Goal: Information Seeking & Learning: Learn about a topic

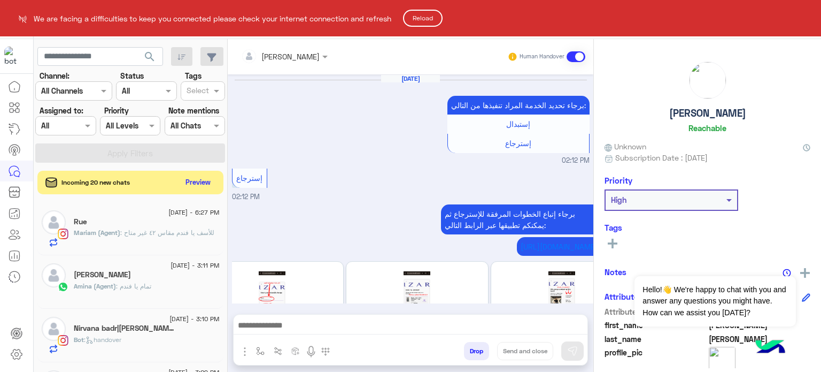
scroll to position [561, 0]
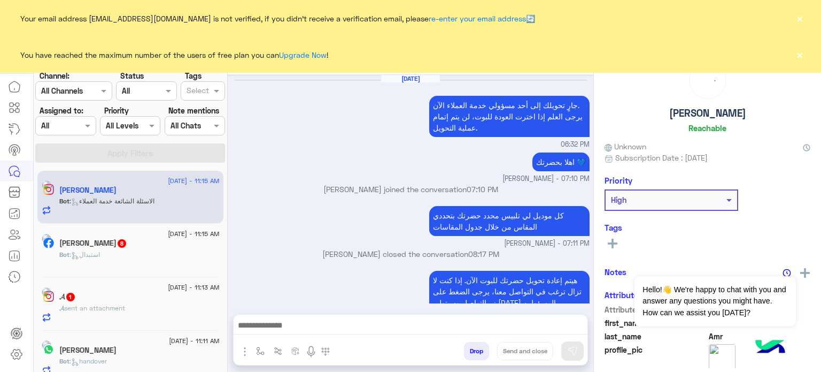
scroll to position [330, 0]
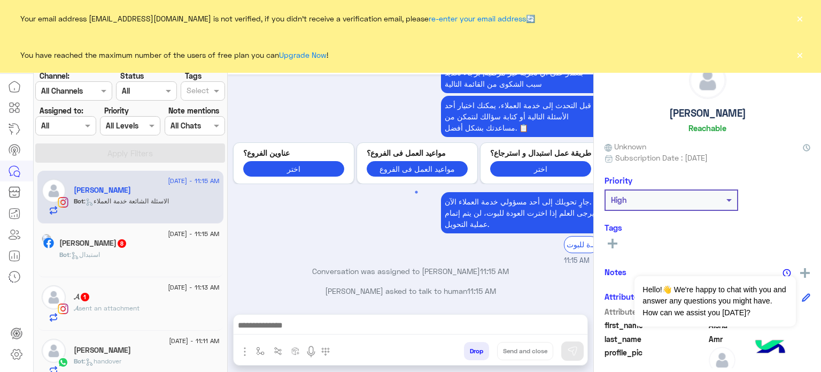
click at [85, 134] on div "Assigned on All" at bounding box center [65, 125] width 60 height 19
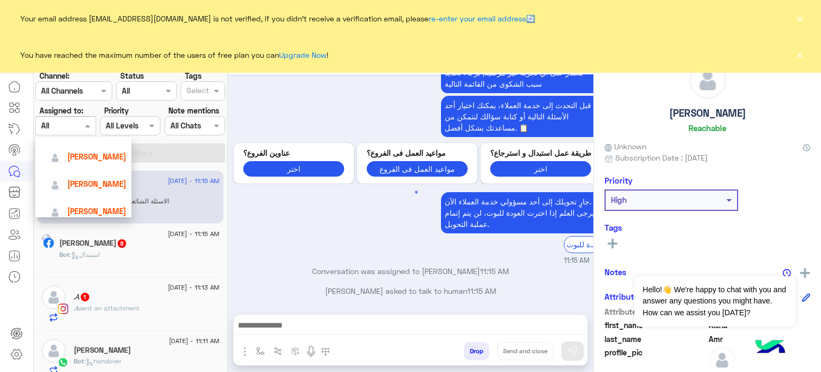
scroll to position [91, 0]
click at [105, 183] on span "[PERSON_NAME]" at bounding box center [96, 180] width 59 height 9
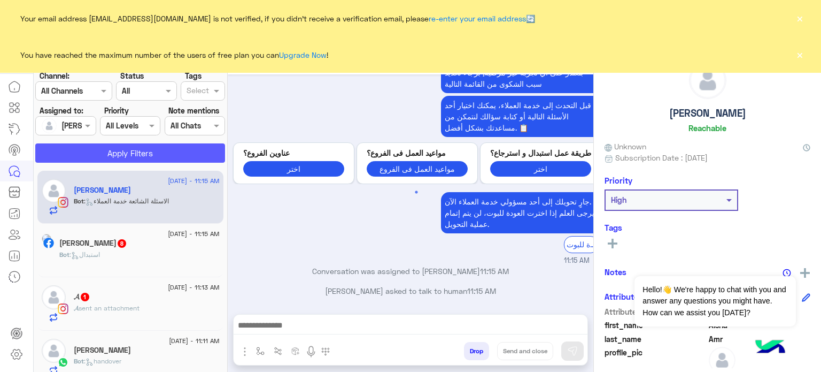
click at [119, 156] on button "Apply Filters" at bounding box center [130, 152] width 190 height 19
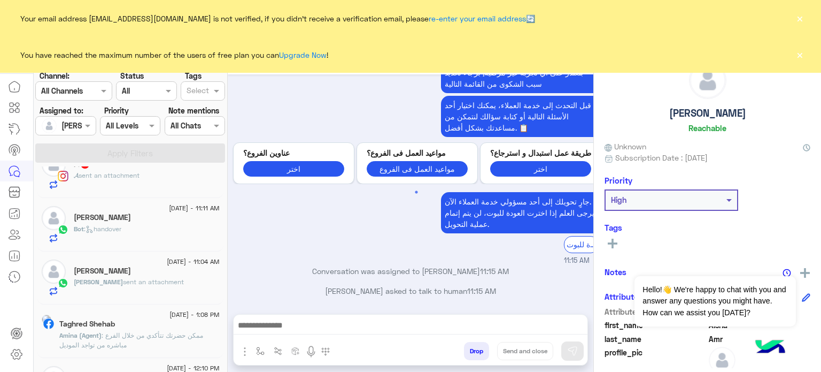
scroll to position [81, 0]
click at [74, 121] on div at bounding box center [65, 125] width 59 height 12
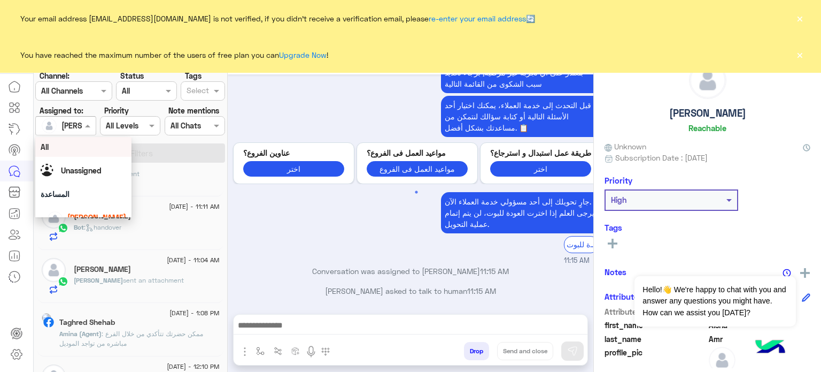
click at [75, 153] on div "All" at bounding box center [83, 147] width 96 height 20
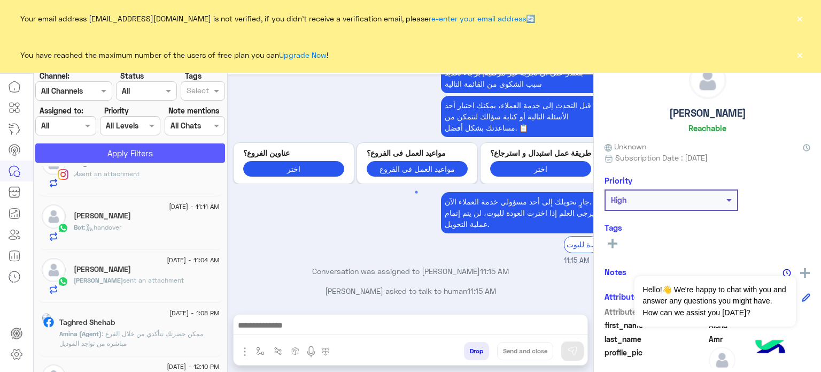
click at [114, 151] on button "Apply Filters" at bounding box center [130, 152] width 190 height 19
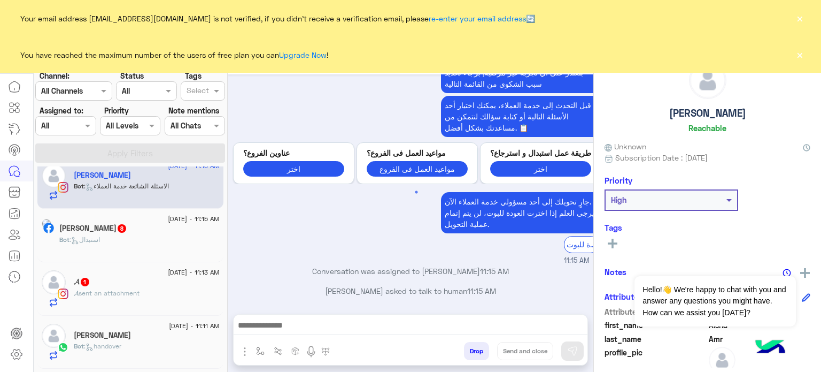
scroll to position [0, 0]
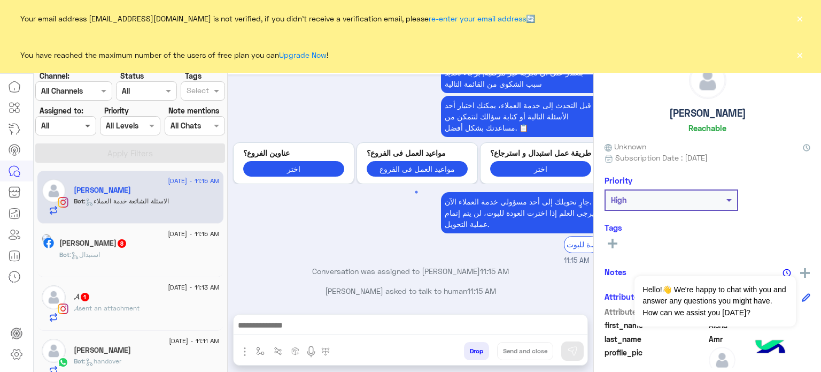
click at [84, 126] on span at bounding box center [88, 125] width 13 height 11
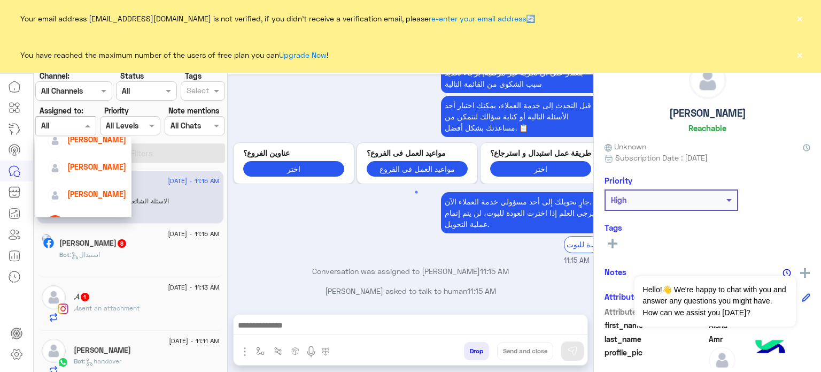
scroll to position [106, 0]
click at [105, 211] on div "Mariam Saber" at bounding box center [86, 220] width 79 height 19
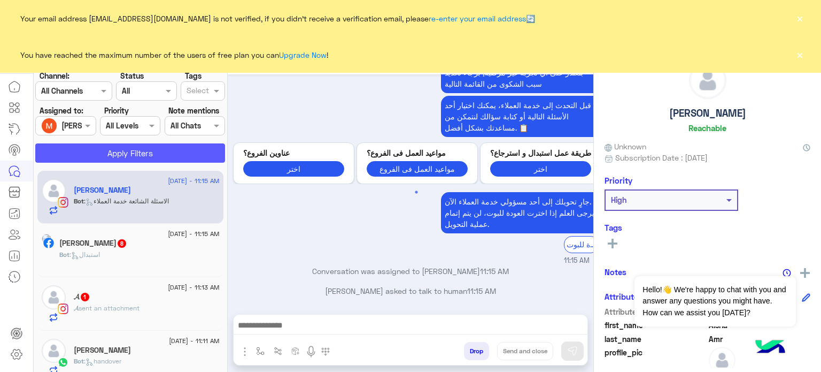
click at [122, 155] on button "Apply Filters" at bounding box center [130, 152] width 190 height 19
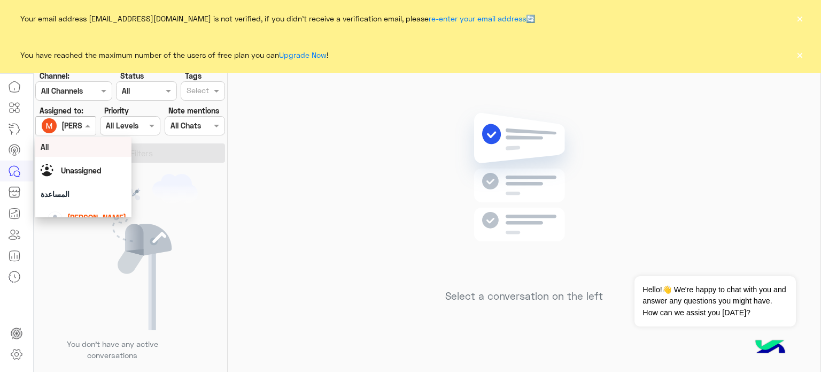
click at [86, 128] on span at bounding box center [88, 125] width 13 height 11
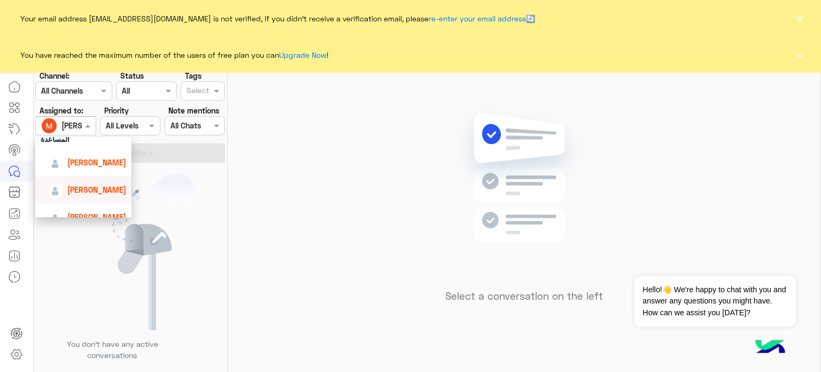
click at [103, 182] on div "Nada Khaled" at bounding box center [86, 189] width 79 height 19
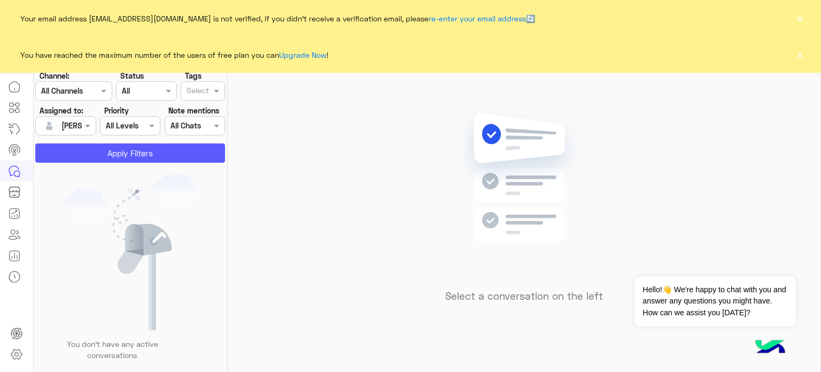
click at [119, 155] on button "Apply Filters" at bounding box center [130, 152] width 190 height 19
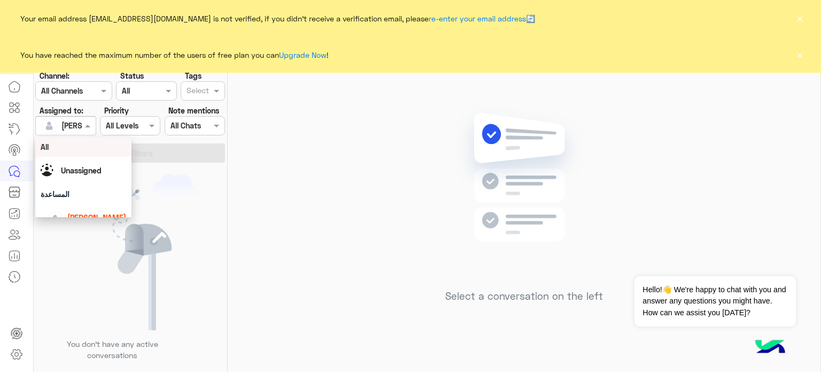
click at [90, 128] on span at bounding box center [88, 125] width 13 height 11
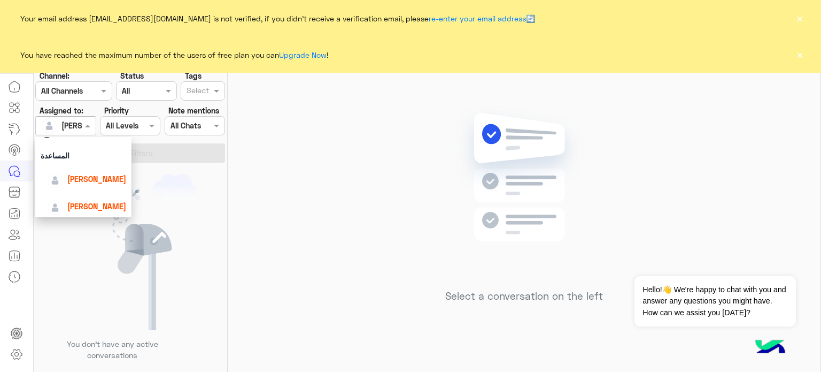
scroll to position [41, 0]
click at [101, 167] on div "lobna Mounir" at bounding box center [86, 176] width 79 height 19
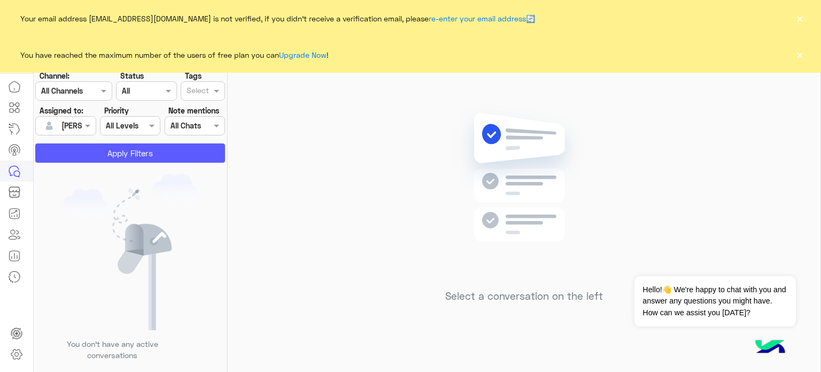
click at [125, 150] on button "Apply Filters" at bounding box center [130, 152] width 190 height 19
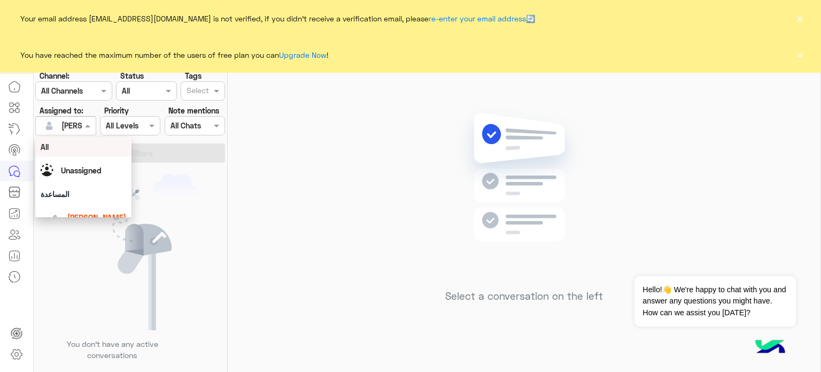
click at [87, 128] on span at bounding box center [88, 125] width 13 height 11
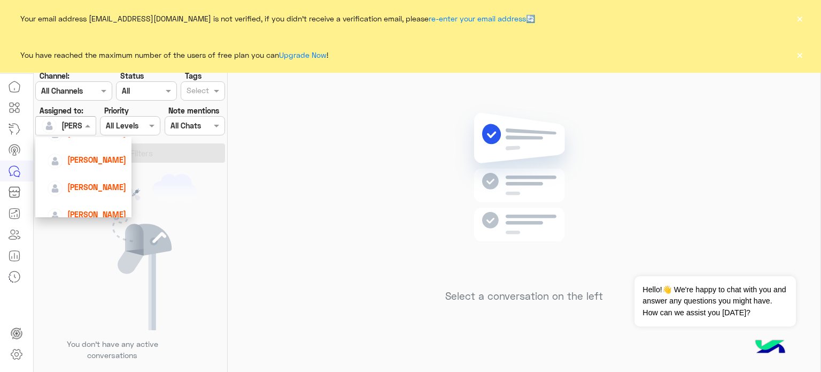
scroll to position [87, 0]
click at [113, 182] on span "[PERSON_NAME]" at bounding box center [96, 184] width 59 height 9
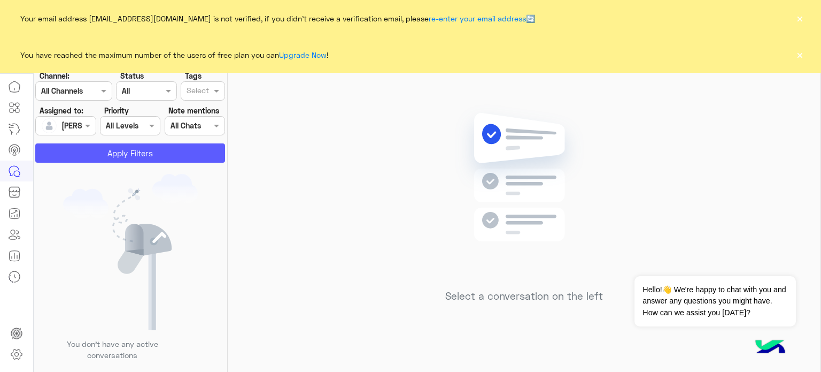
click at [133, 147] on button "Apply Filters" at bounding box center [130, 152] width 190 height 19
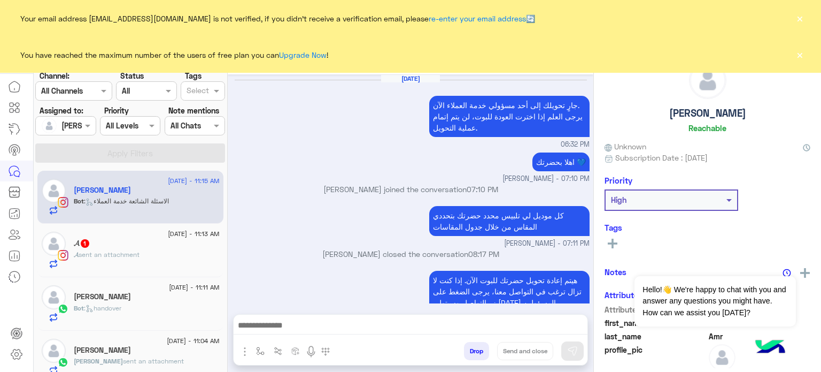
scroll to position [330, 0]
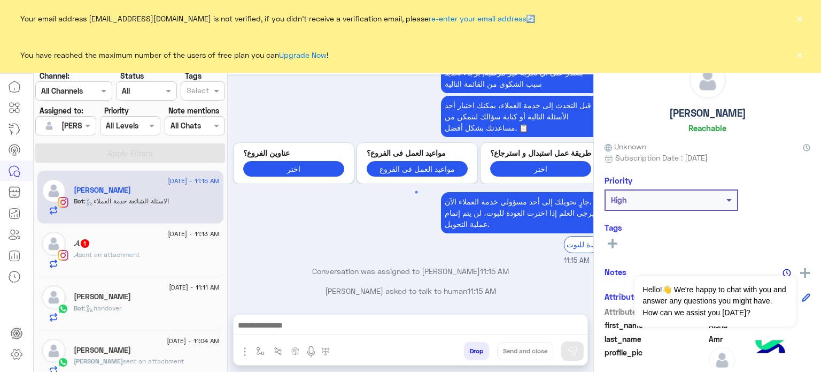
click at [802, 52] on button "×" at bounding box center [799, 54] width 11 height 11
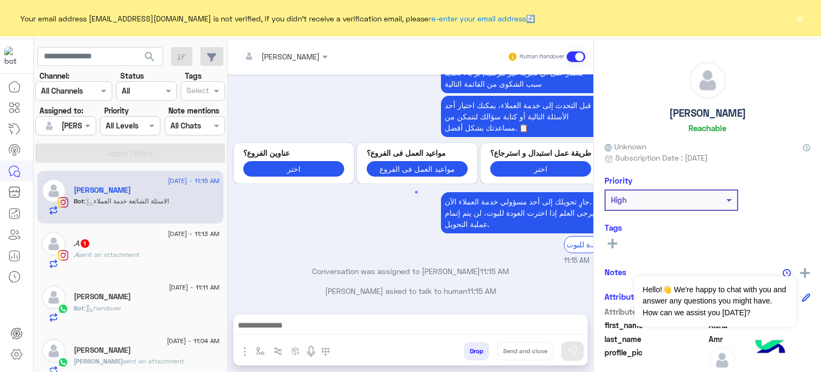
click at [801, 24] on button "×" at bounding box center [799, 18] width 11 height 11
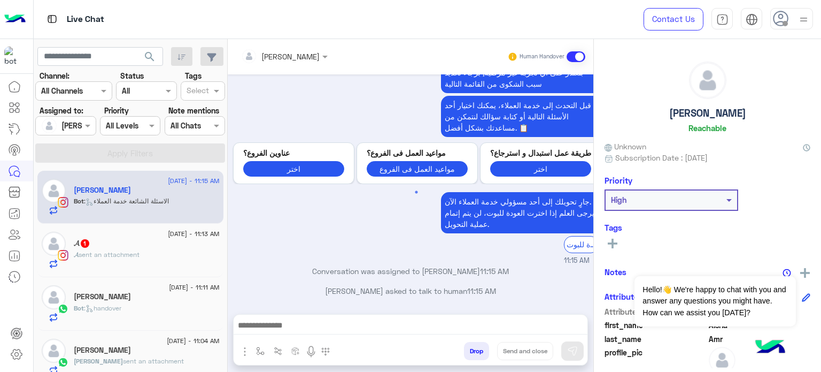
click at [210, 359] on div "Ahmed sent an attachment" at bounding box center [147, 365] width 146 height 19
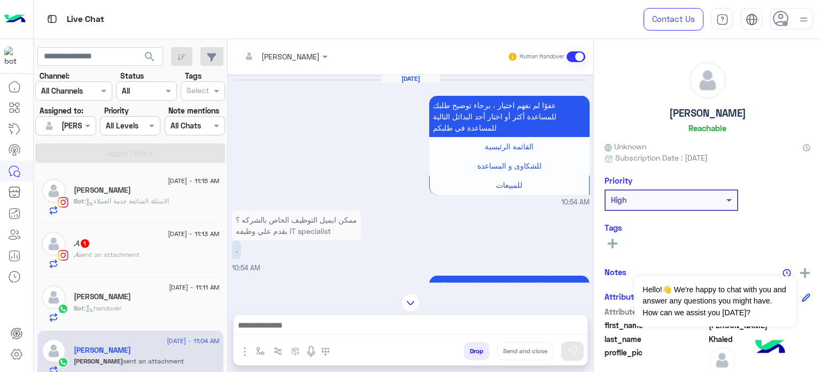
scroll to position [674, 0]
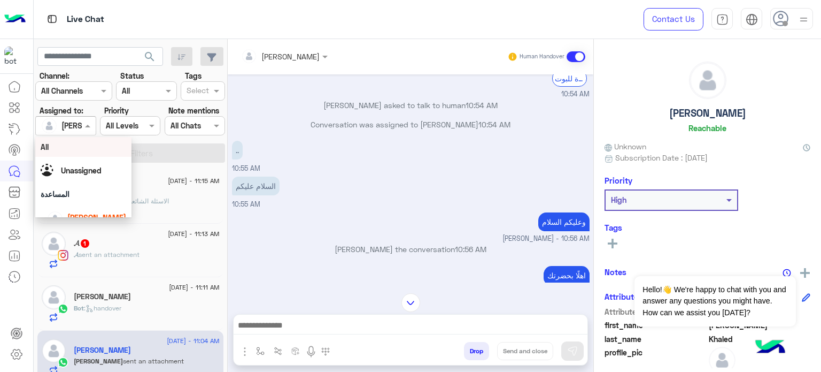
click at [80, 123] on div at bounding box center [65, 125] width 59 height 12
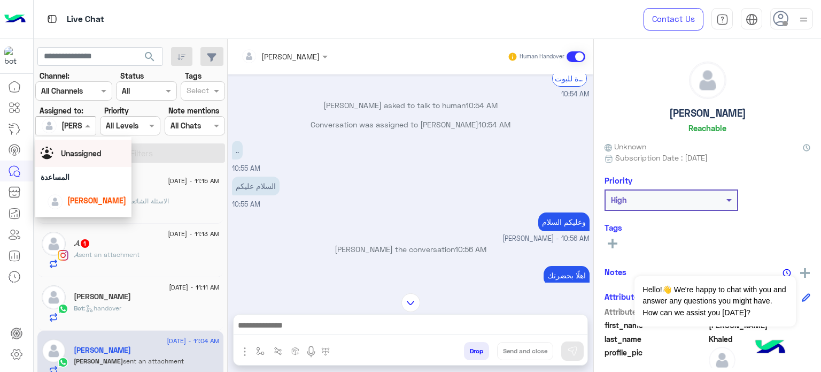
scroll to position [0, 0]
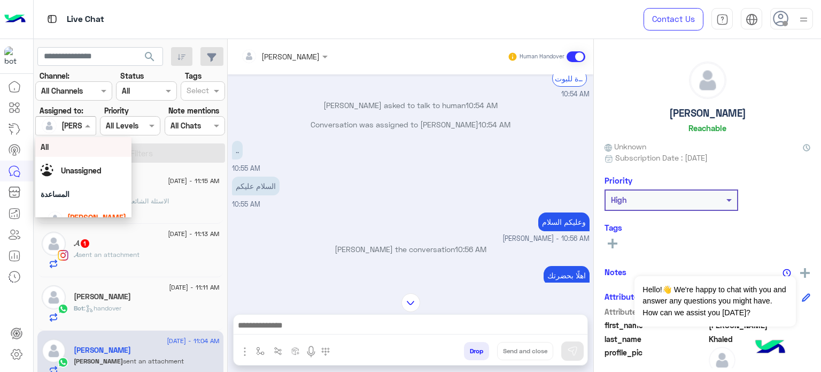
click at [70, 146] on div "All" at bounding box center [84, 146] width 86 height 11
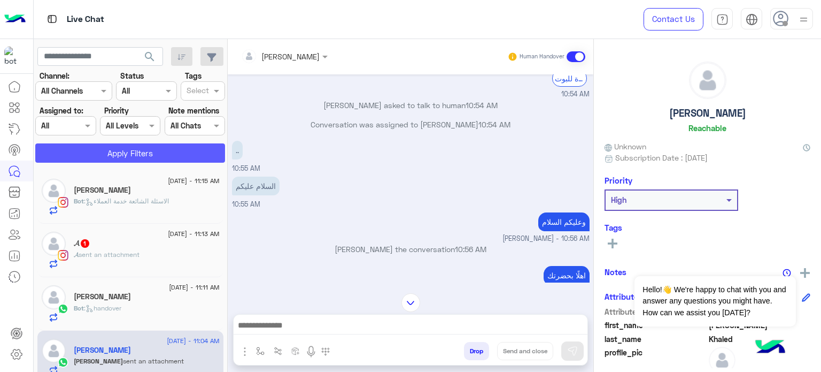
click at [127, 149] on button "Apply Filters" at bounding box center [130, 152] width 190 height 19
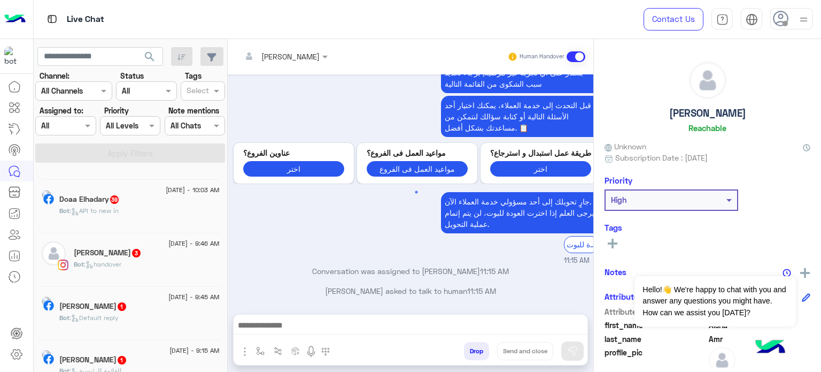
scroll to position [366, 0]
click at [186, 199] on div "Doaa Elhadary 39" at bounding box center [139, 197] width 160 height 11
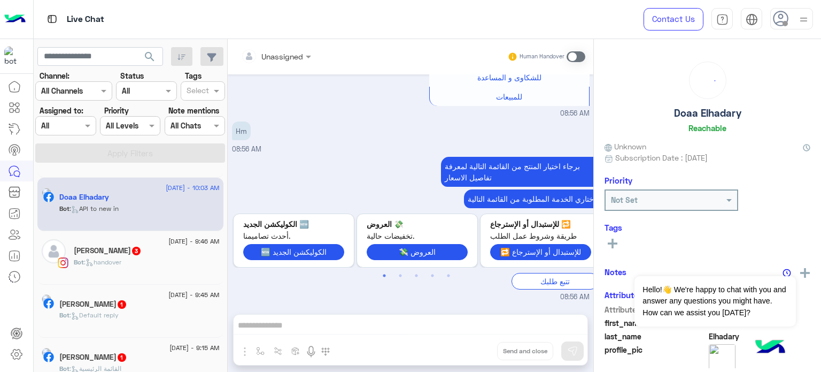
scroll to position [635, 0]
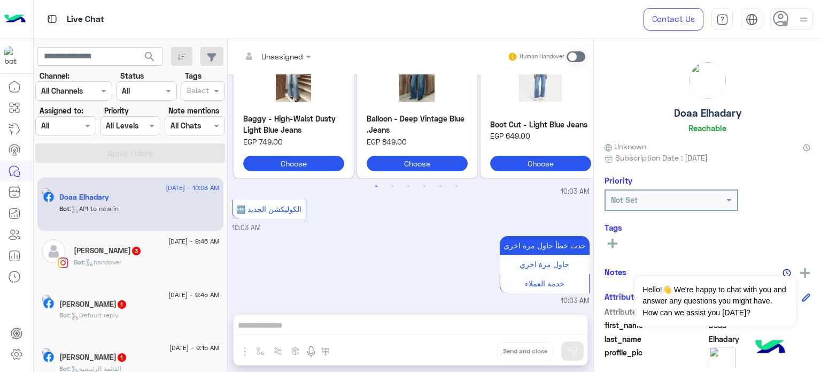
drag, startPoint x: 593, startPoint y: 280, endPoint x: 590, endPoint y: 267, distance: 12.6
click at [590, 267] on mat-drawer-container "Unassigned Human Handover Aug 15, 2025 انتي بتتكلمي كده ليه حبيبتي ؟ 01:35 AM أ…" at bounding box center [524, 207] width 593 height 337
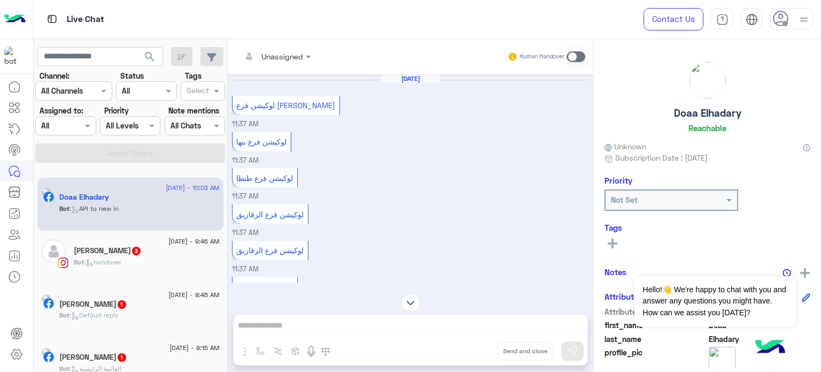
scroll to position [355, 0]
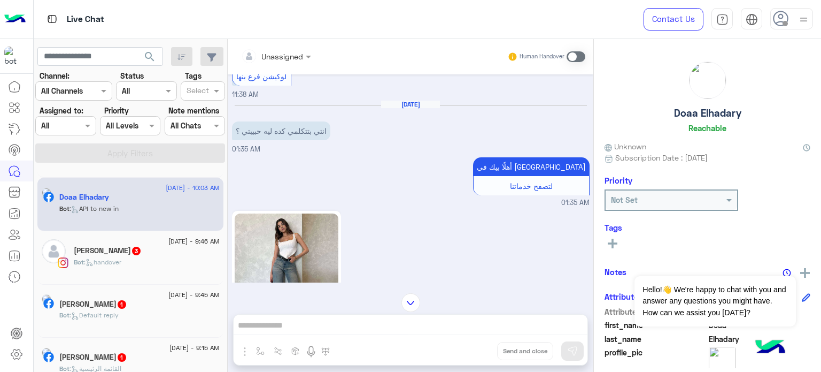
click at [407, 147] on div "Aug 15, 2025 انتي بتتكلمي كده ليه حبيبتي ؟ 01:35 AM" at bounding box center [411, 127] width 358 height 55
click at [354, 148] on div "Aug 15, 2025 انتي بتتكلمي كده ليه حبيبتي ؟ 01:35 AM" at bounding box center [411, 127] width 358 height 55
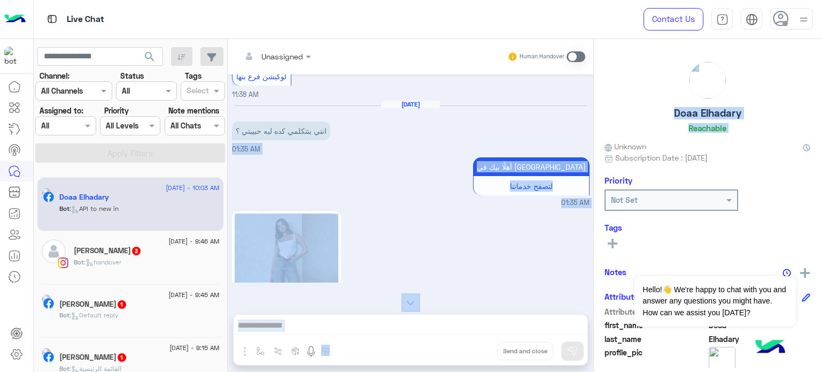
click at [592, 138] on mat-drawer-container "Unassigned Human Handover Jul 25, 2025 لوكيشن فرع مصطفي النحاس 11:37 AM لوكيشن …" at bounding box center [524, 207] width 593 height 337
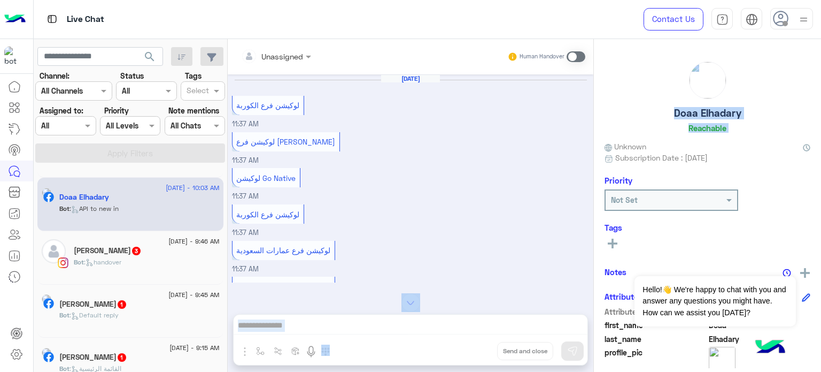
scroll to position [336, 0]
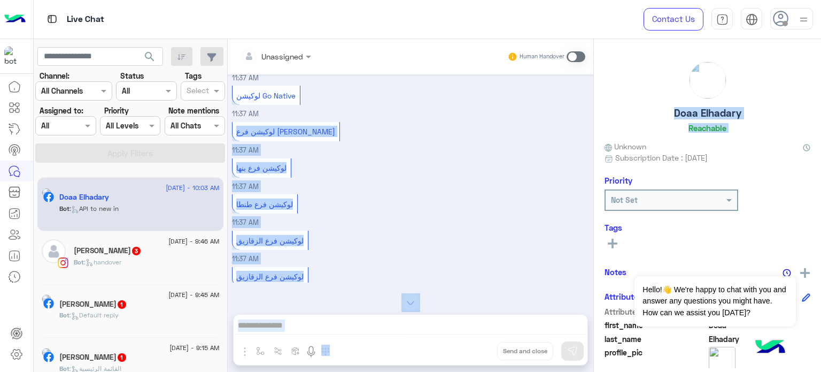
click at [560, 193] on div "لوكيشن فرع طنطا 11:37 AM" at bounding box center [411, 209] width 358 height 36
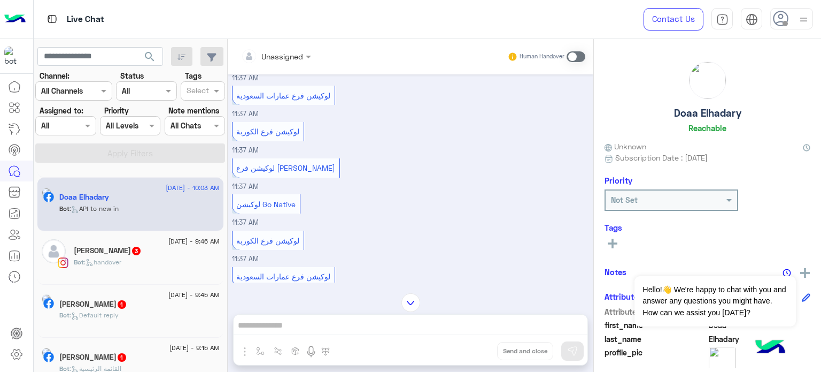
scroll to position [222, 0]
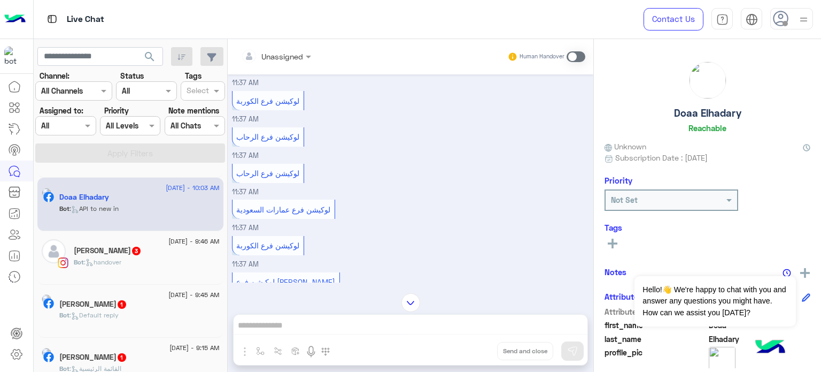
click at [226, 246] on mat-drawer-container "search Channel: Channel All Channels Status Channel All Tags Select Assigned to…" at bounding box center [428, 207] width 788 height 337
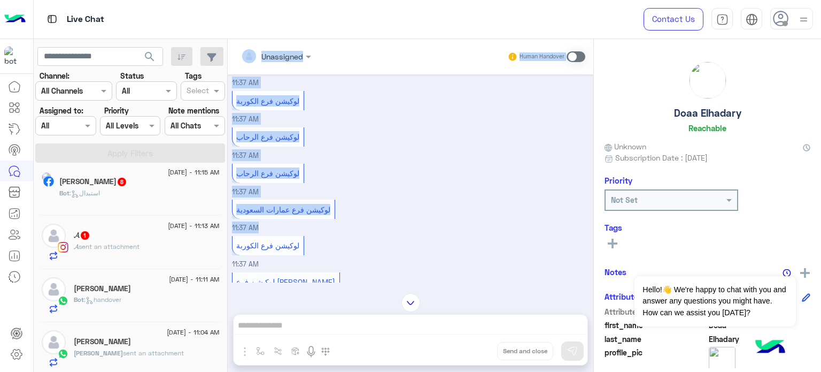
scroll to position [0, 0]
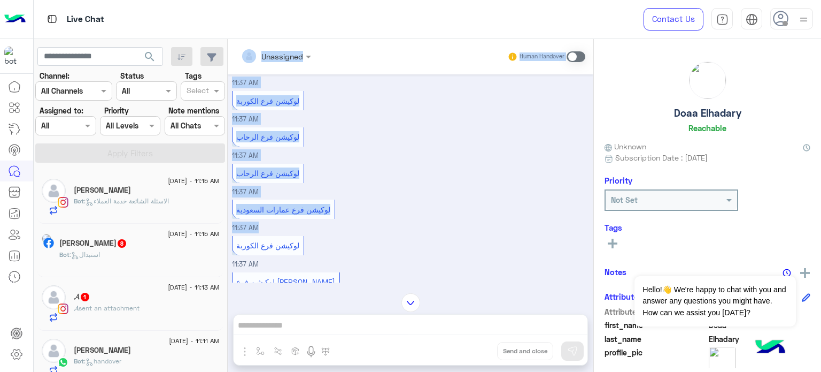
click at [443, 131] on div "لوكيشن فرع الرحاب 11:37 AM" at bounding box center [411, 143] width 358 height 36
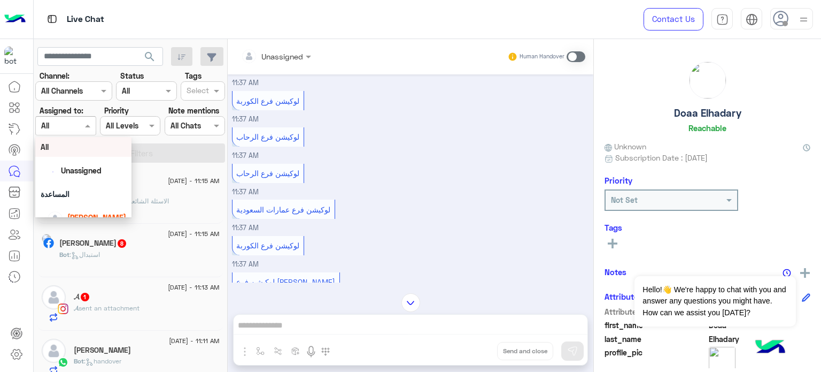
click at [87, 124] on span at bounding box center [88, 125] width 13 height 11
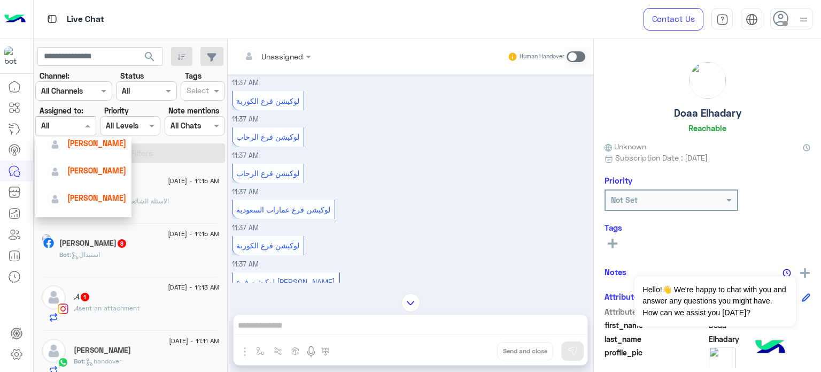
scroll to position [122, 0]
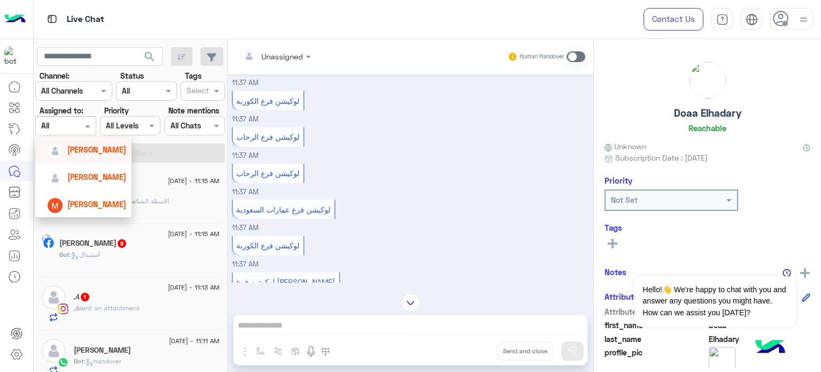
click at [104, 151] on span "[PERSON_NAME]" at bounding box center [96, 149] width 59 height 9
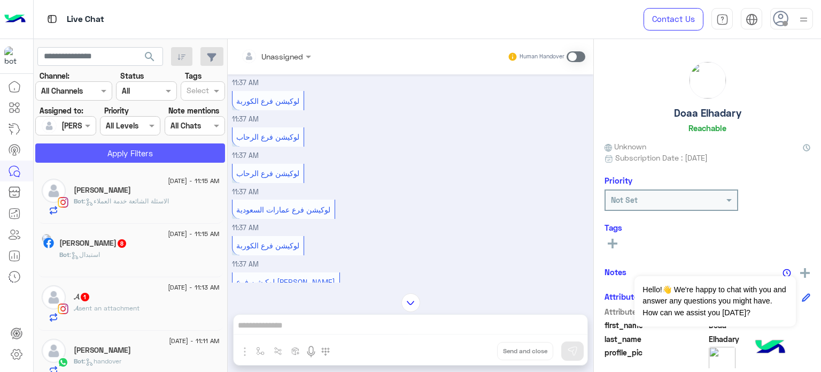
click at [139, 157] on button "Apply Filters" at bounding box center [130, 152] width 190 height 19
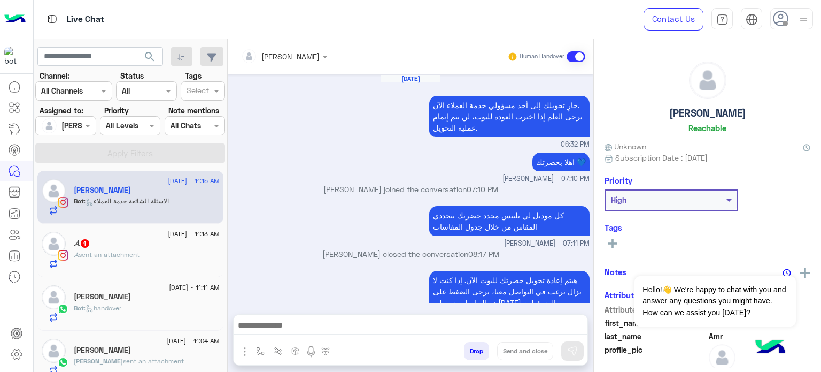
scroll to position [330, 0]
